Goal: Information Seeking & Learning: Learn about a topic

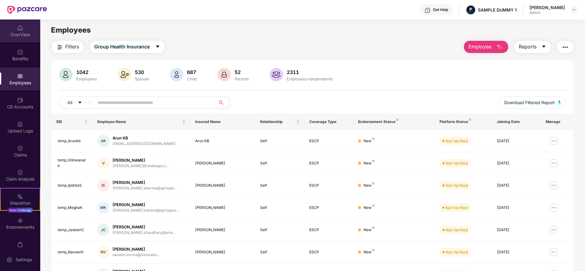
click at [30, 27] on div "OverView" at bounding box center [20, 31] width 40 height 23
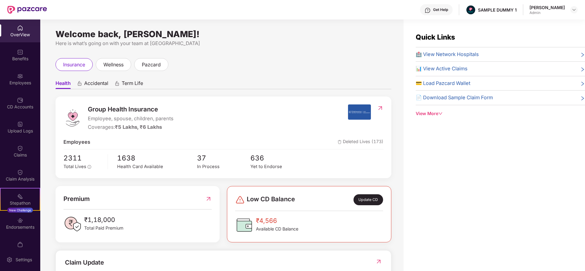
click at [99, 85] on span "Accidental" at bounding box center [96, 84] width 24 height 9
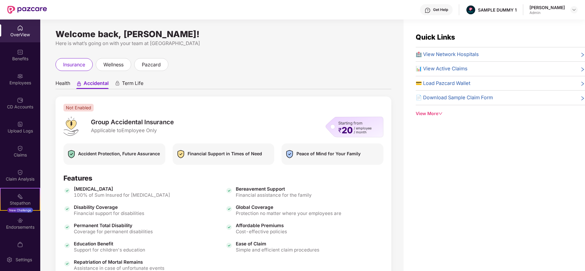
click at [65, 82] on span "Health" at bounding box center [62, 84] width 15 height 9
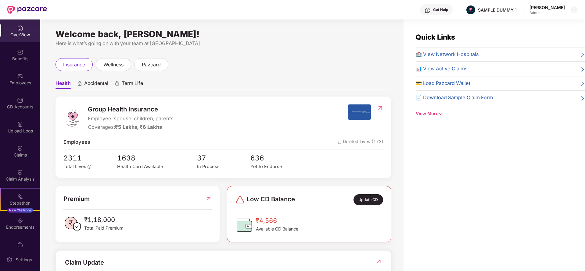
click at [98, 83] on span "Accidental" at bounding box center [96, 84] width 24 height 9
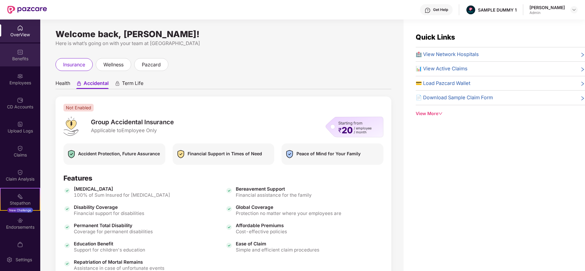
click at [10, 52] on div "Benefits" at bounding box center [20, 55] width 40 height 23
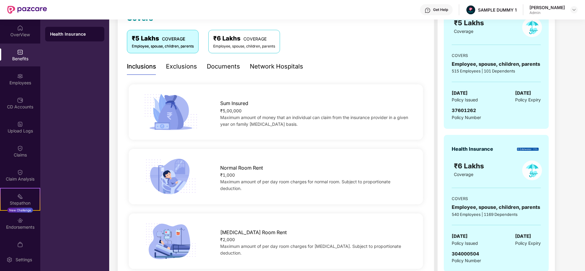
scroll to position [94, 0]
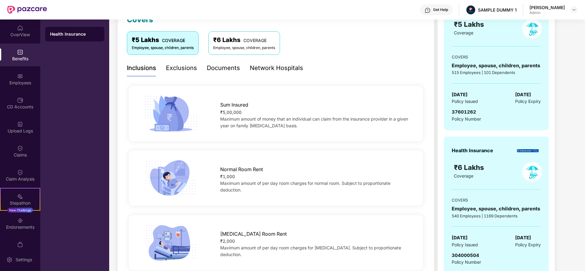
click at [185, 70] on div "Exclusions" at bounding box center [181, 67] width 31 height 9
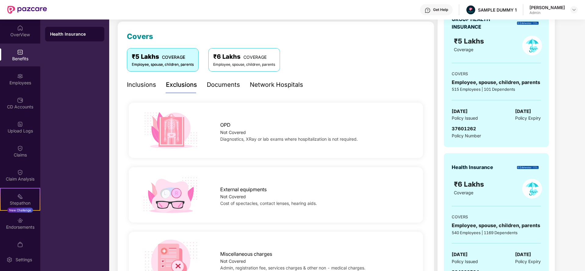
scroll to position [77, 0]
click at [224, 87] on div "Documents" at bounding box center [223, 85] width 33 height 9
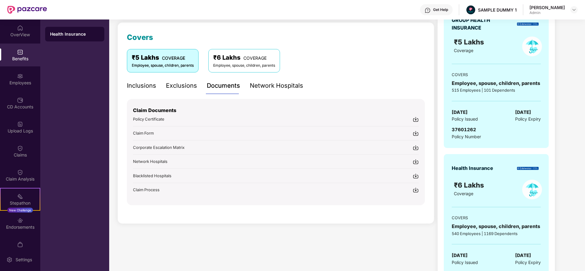
scroll to position [83, 0]
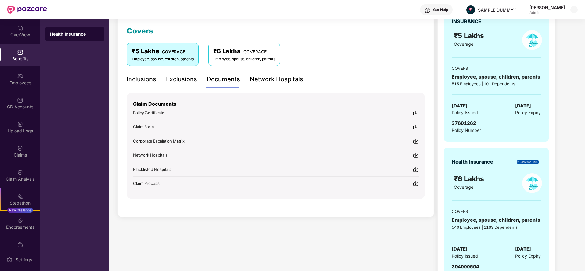
click at [275, 82] on div "Network Hospitals" at bounding box center [276, 79] width 53 height 9
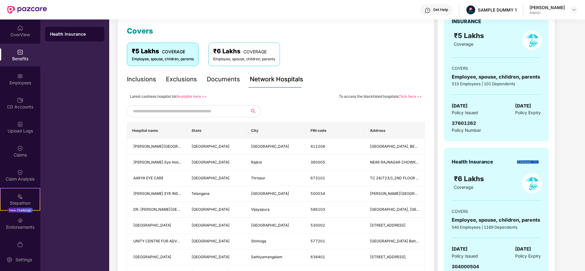
click at [193, 110] on input "text" at bounding box center [185, 111] width 104 height 9
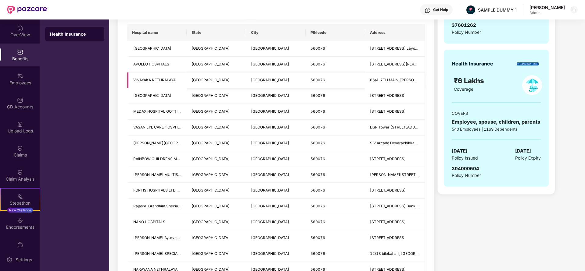
scroll to position [198, 0]
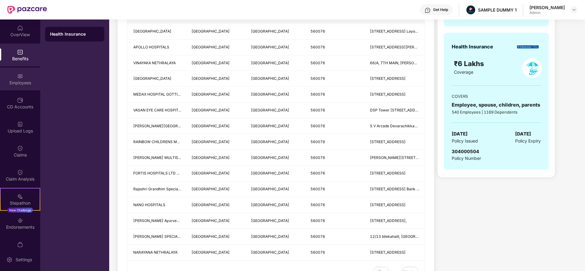
type input "******"
click at [18, 76] on img at bounding box center [20, 76] width 6 height 6
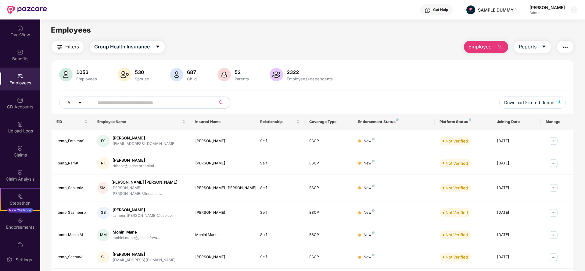
click at [477, 49] on span "Employee" at bounding box center [479, 47] width 23 height 8
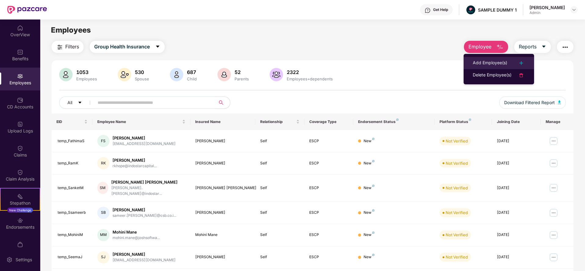
click at [492, 62] on div "Add Employee(s)" at bounding box center [490, 62] width 34 height 7
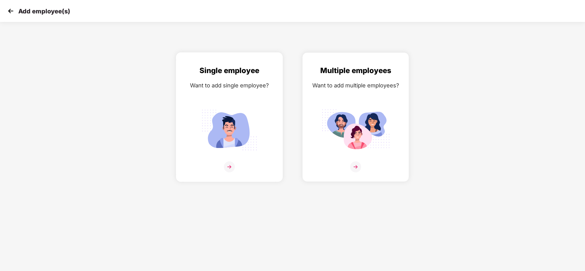
click at [273, 91] on div "Single employee Want to add single employee?" at bounding box center [229, 122] width 94 height 115
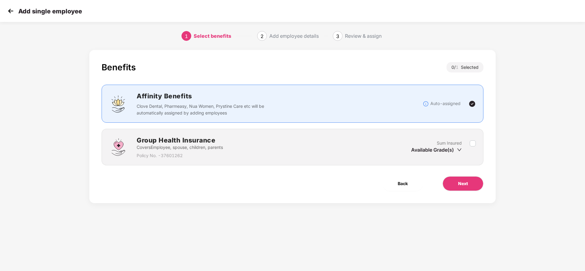
click at [475, 149] on label at bounding box center [473, 147] width 6 height 15
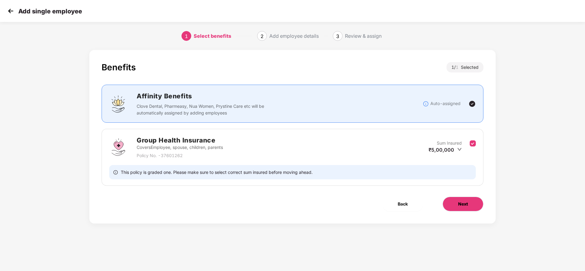
click at [460, 207] on span "Next" at bounding box center [463, 204] width 10 height 7
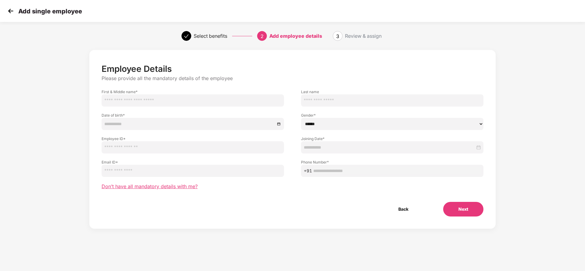
click at [163, 190] on span "Don’t have all mandatory details with me?" at bounding box center [150, 187] width 96 height 6
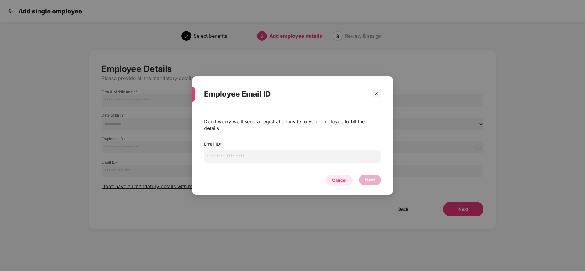
click at [335, 178] on div "Cancel" at bounding box center [339, 180] width 14 height 7
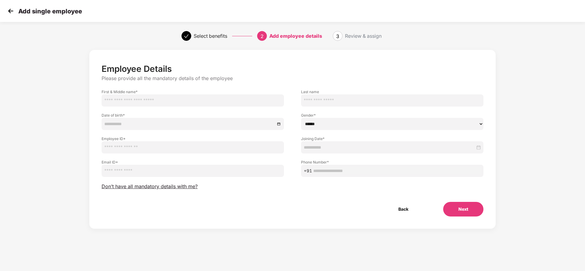
click at [10, 13] on img at bounding box center [10, 10] width 9 height 9
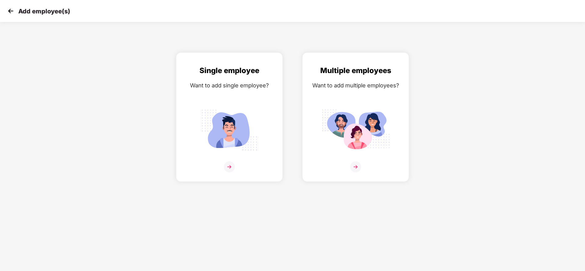
click at [10, 13] on img at bounding box center [10, 10] width 9 height 9
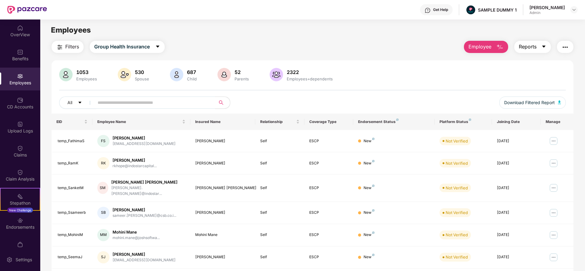
click at [525, 43] on span "Reports" at bounding box center [528, 47] width 18 height 8
click at [564, 47] on img "button" at bounding box center [564, 47] width 7 height 7
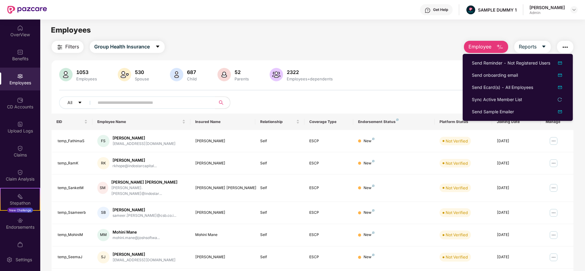
click at [410, 89] on div "1053 Employees 530 Spouse 687 Child [DEMOGRAPHIC_DATA] Parents 2322 Employees+d…" at bounding box center [313, 91] width 522 height 46
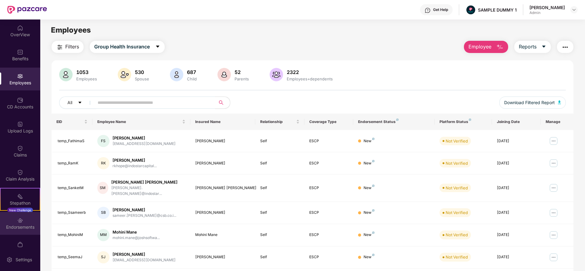
click at [15, 223] on div "Endorsements" at bounding box center [20, 223] width 40 height 23
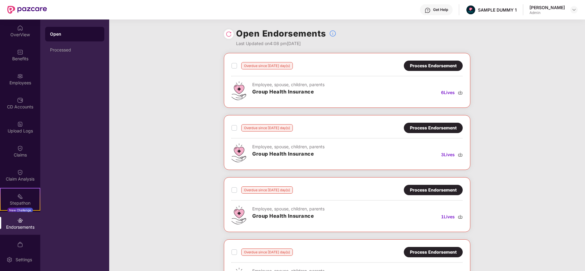
click at [441, 70] on div "Process Endorsement" at bounding box center [433, 66] width 59 height 10
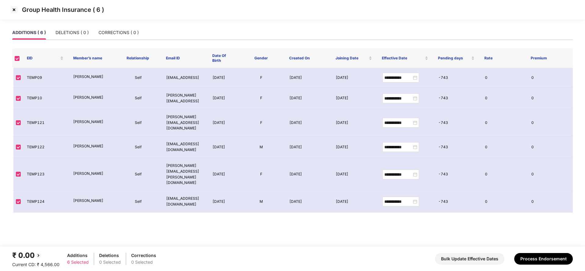
click at [15, 7] on img at bounding box center [14, 10] width 10 height 10
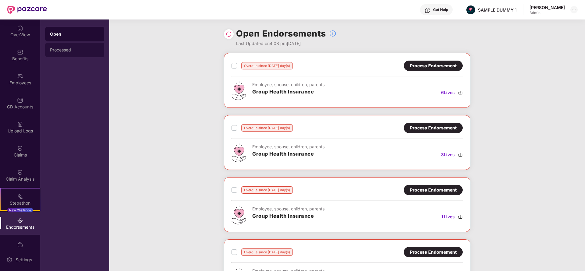
click at [82, 52] on div "Processed" at bounding box center [74, 50] width 49 height 5
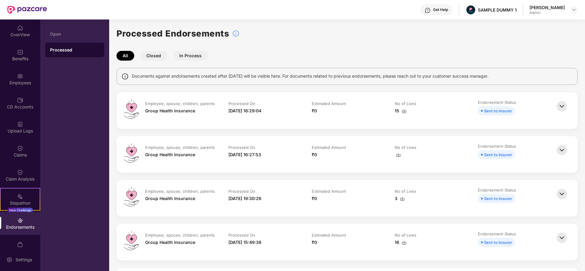
click at [567, 107] on img at bounding box center [561, 106] width 13 height 13
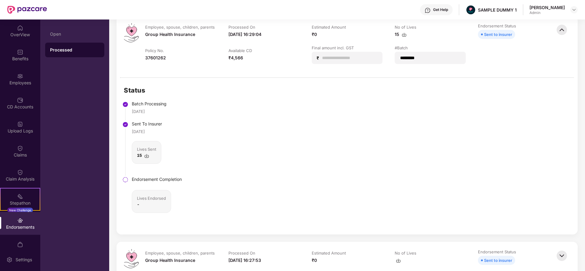
scroll to position [89, 0]
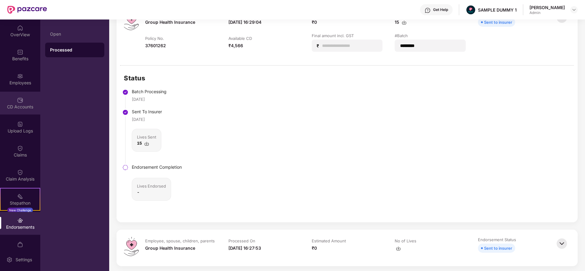
click at [17, 101] on img at bounding box center [20, 100] width 6 height 6
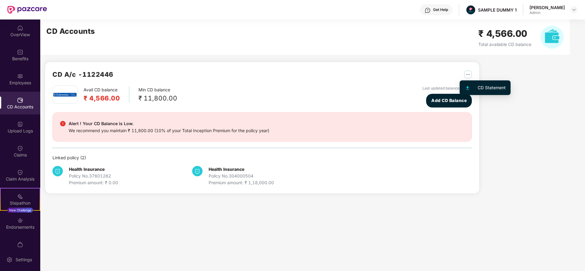
click at [467, 71] on img "button" at bounding box center [468, 75] width 8 height 8
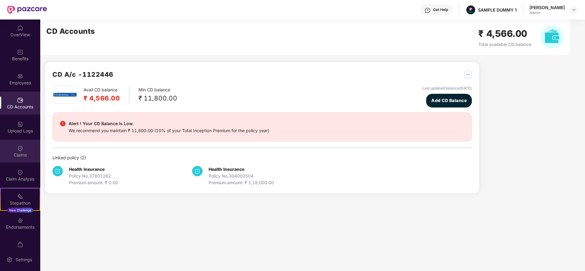
click at [23, 152] on div "Claims" at bounding box center [20, 155] width 40 height 6
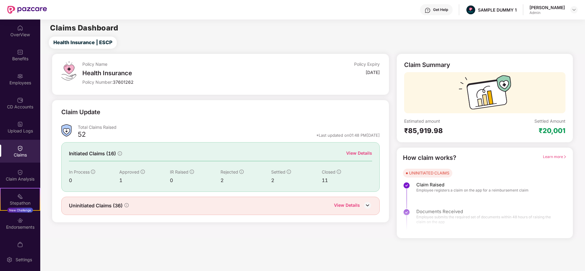
click at [360, 154] on div "View Details" at bounding box center [359, 153] width 26 height 7
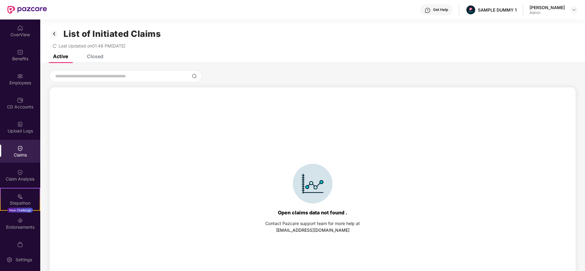
click at [87, 59] on div "Closed" at bounding box center [91, 56] width 26 height 6
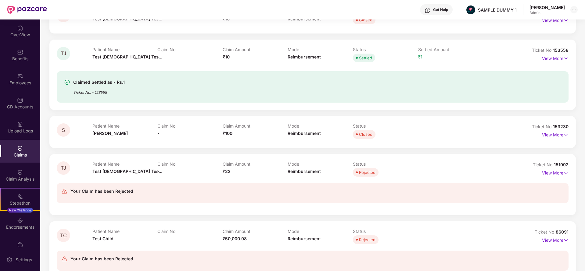
scroll to position [123, 0]
click at [549, 57] on p "View More" at bounding box center [555, 59] width 27 height 8
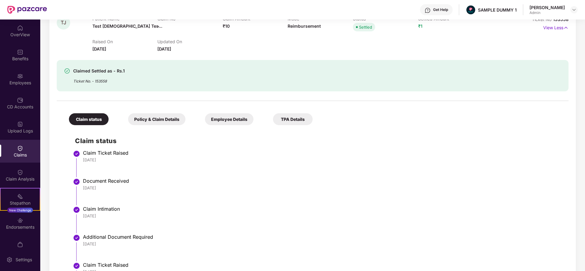
scroll to position [152, 0]
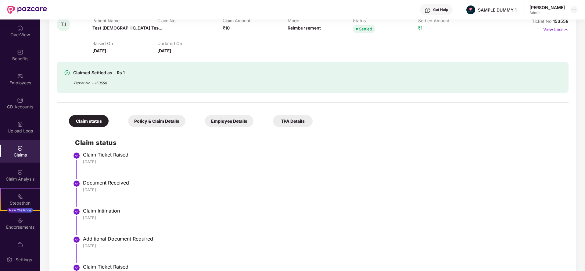
click at [159, 118] on div "Policy & Claim Details" at bounding box center [156, 121] width 57 height 12
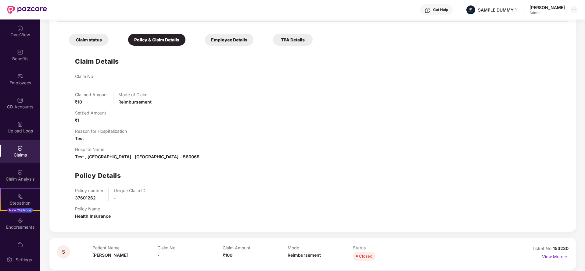
scroll to position [233, 0]
click at [232, 37] on div "Employee Details" at bounding box center [229, 40] width 48 height 12
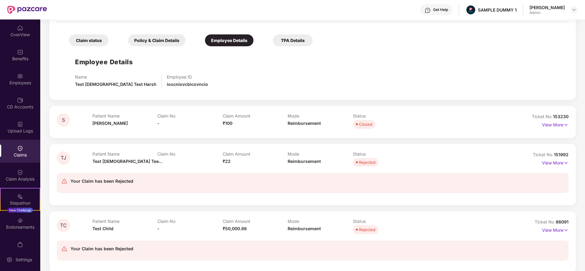
click at [292, 40] on div "TPA Details" at bounding box center [293, 40] width 40 height 12
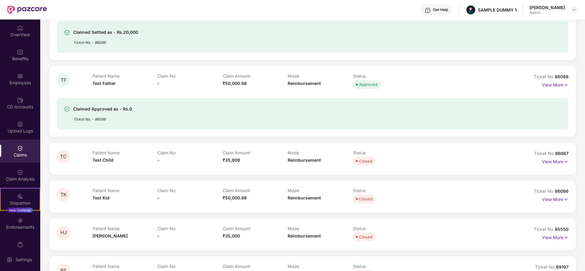
scroll to position [574, 0]
click at [549, 87] on p "View More" at bounding box center [555, 85] width 27 height 8
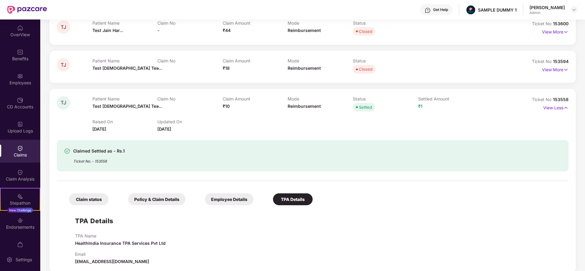
scroll to position [75, 0]
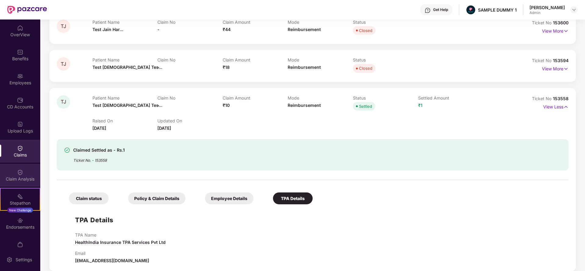
click at [13, 172] on div "Claim Analysis" at bounding box center [20, 175] width 40 height 23
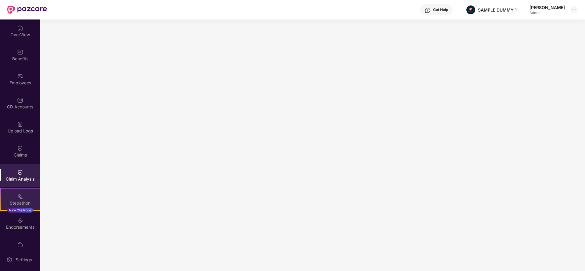
click at [27, 197] on div "Stepathon New Challenge" at bounding box center [20, 199] width 40 height 23
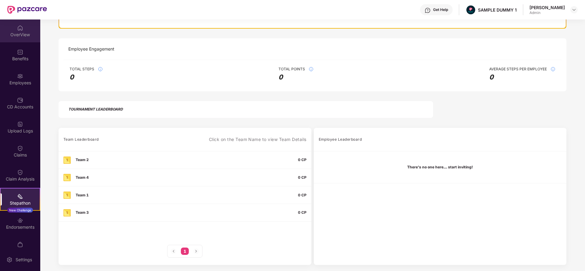
click at [20, 34] on div "OverView" at bounding box center [20, 34] width 40 height 6
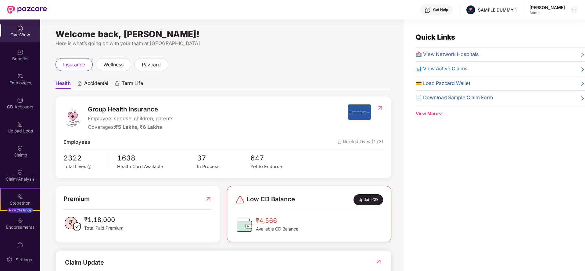
click at [448, 8] on div "Get Help" at bounding box center [440, 9] width 15 height 5
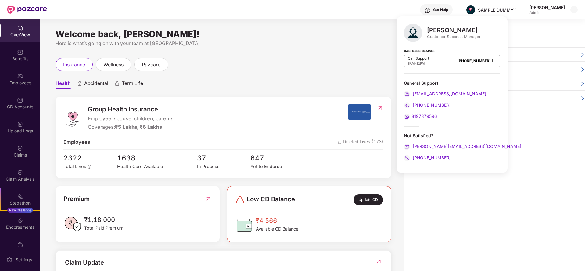
click at [358, 16] on div "Get Help SAMPLE DUMMY 1 [PERSON_NAME] Admin" at bounding box center [312, 10] width 531 height 20
